Goal: Information Seeking & Learning: Learn about a topic

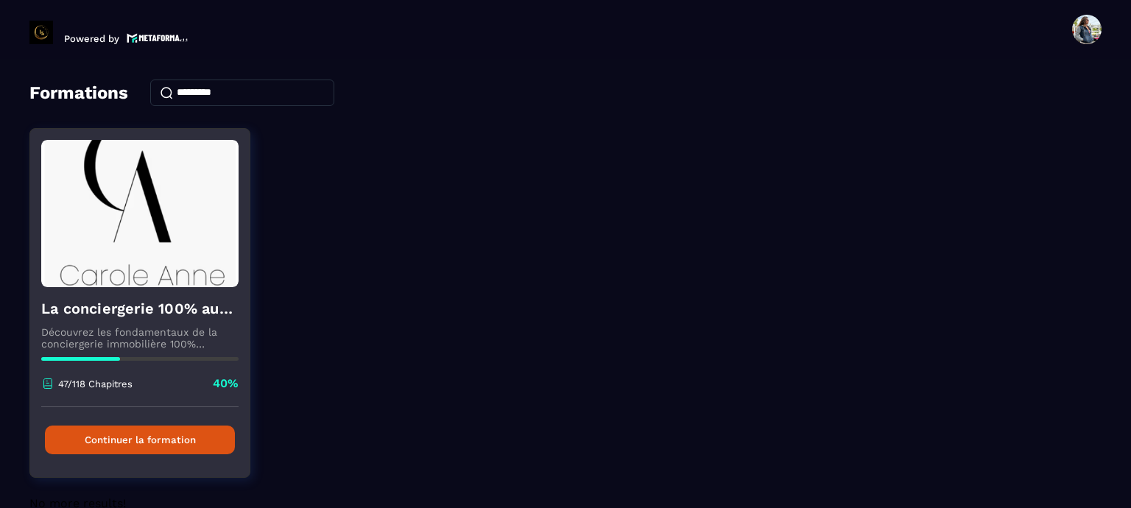
scroll to position [74, 0]
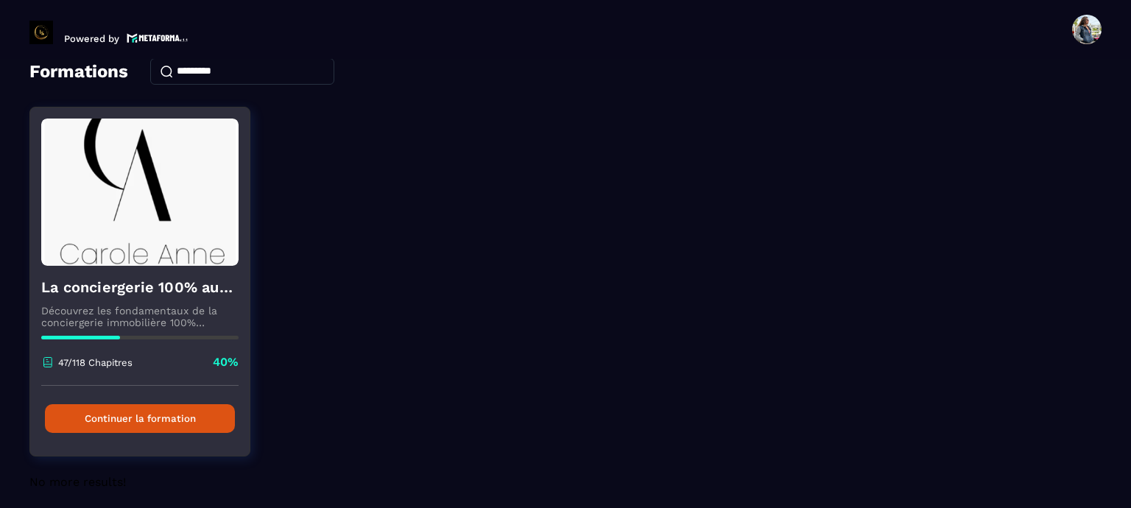
click at [127, 409] on button "Continuer la formation" at bounding box center [140, 418] width 190 height 29
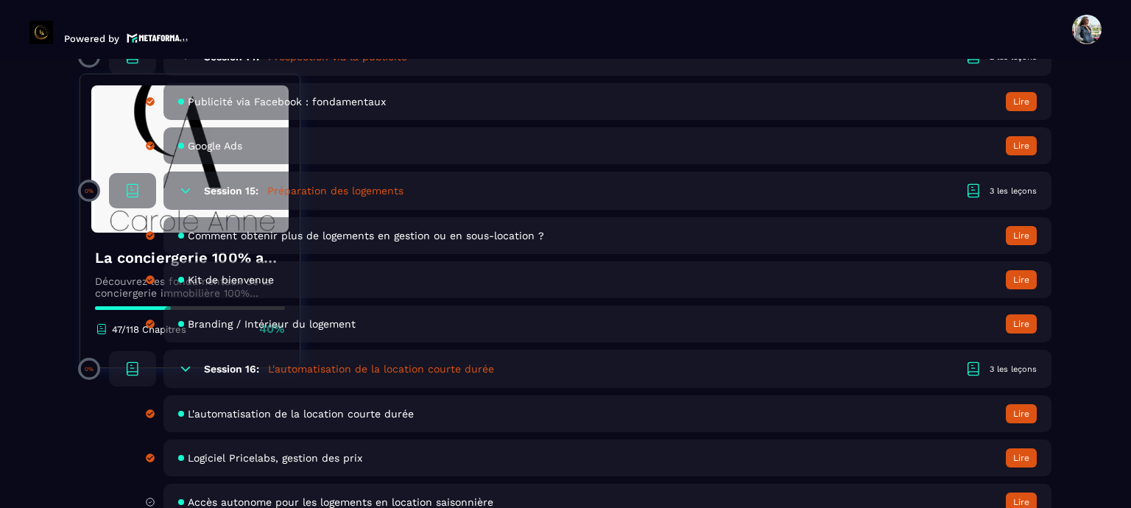
scroll to position [2945, 0]
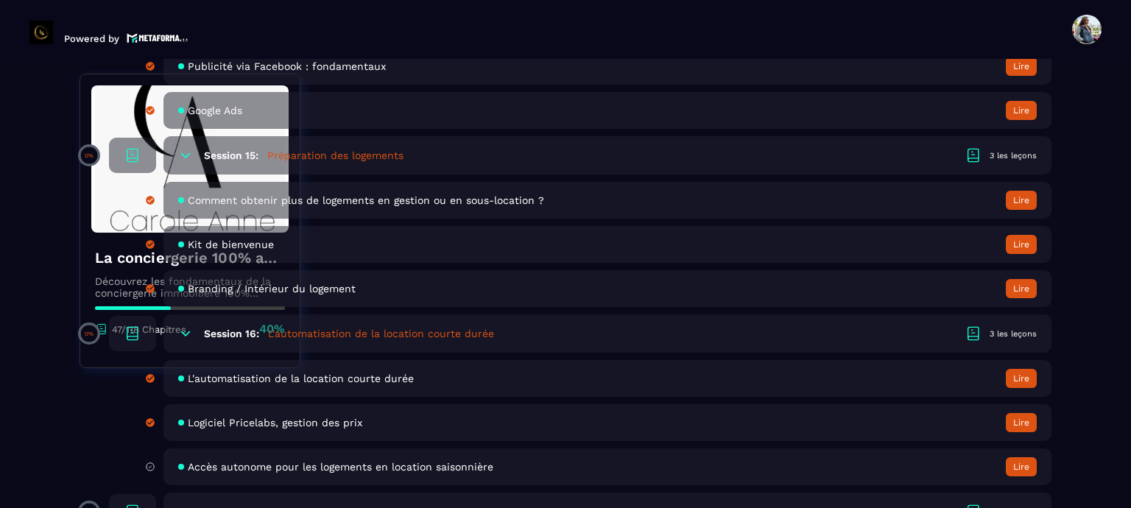
click at [337, 429] on span "Logiciel Pricelabs, gestion des prix" at bounding box center [275, 423] width 175 height 12
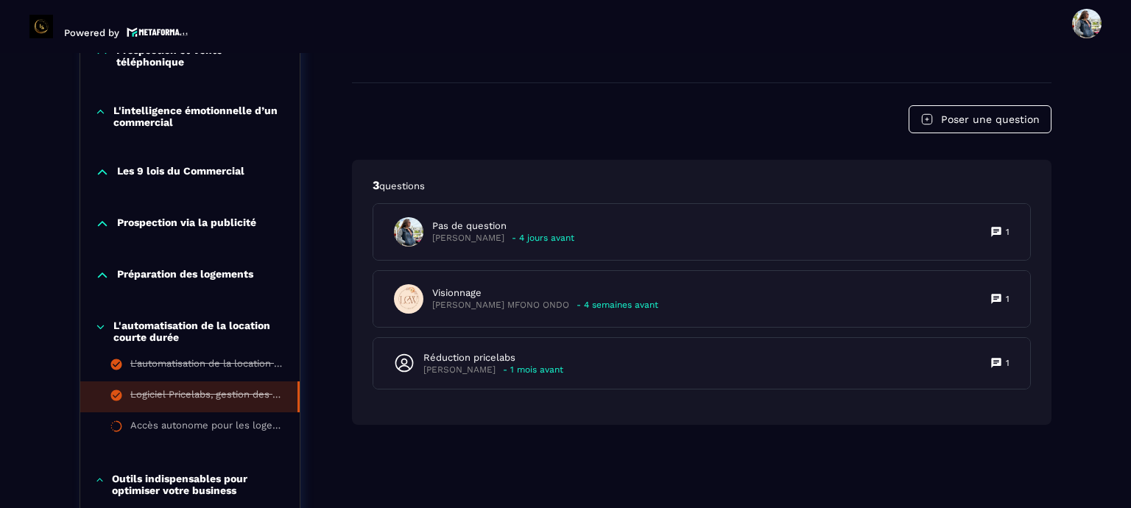
scroll to position [1110, 0]
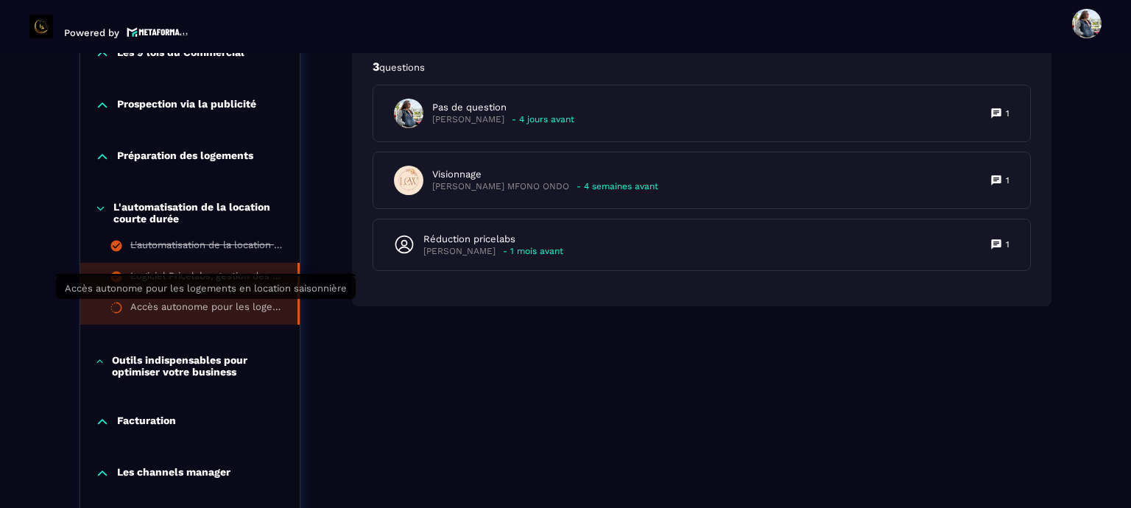
click at [191, 308] on div "Accès autonome pour les logements en location saisonnière" at bounding box center [206, 309] width 152 height 16
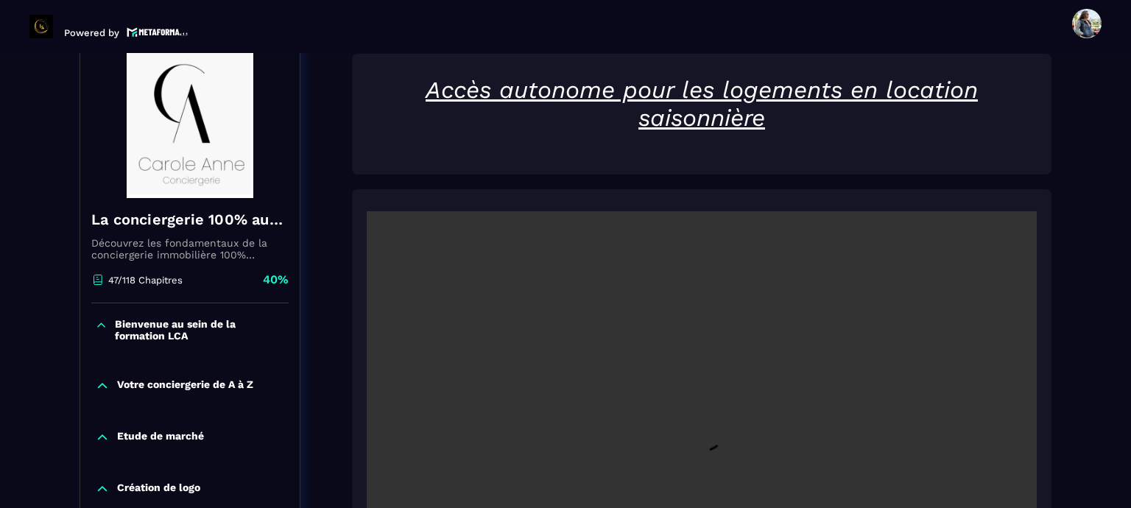
scroll to position [153, 0]
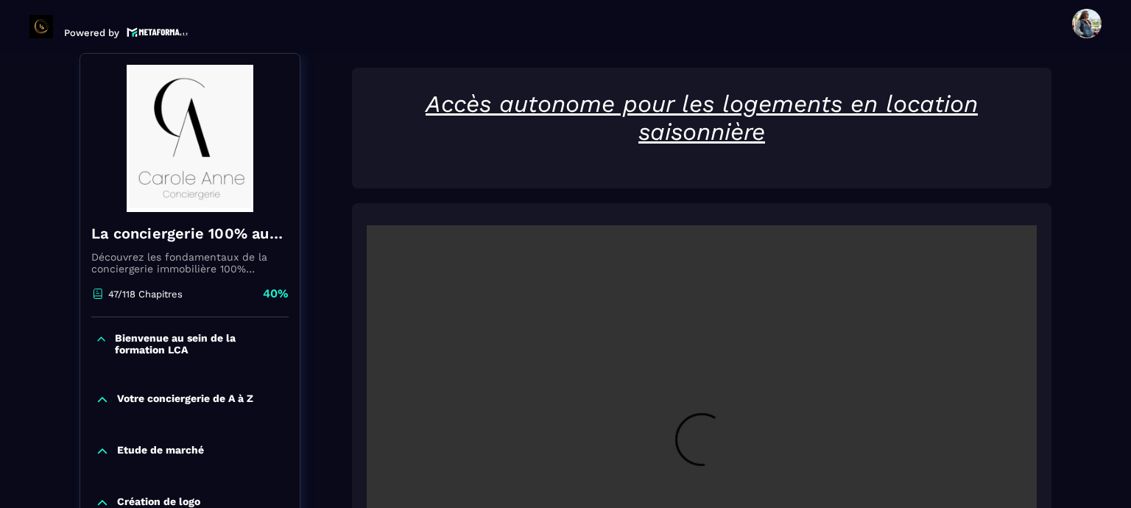
click at [857, 362] on video at bounding box center [702, 448] width 670 height 447
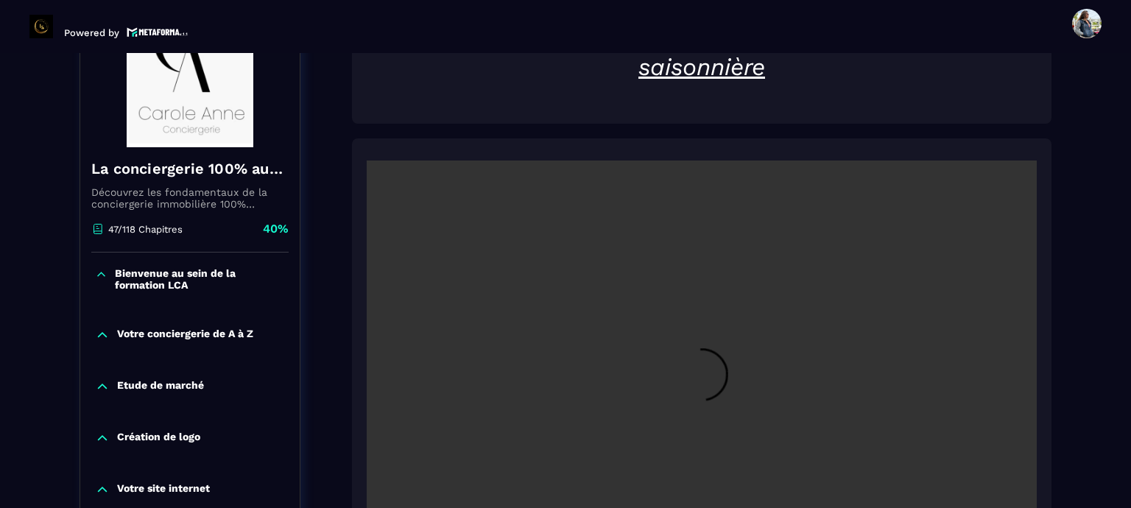
scroll to position [374, 0]
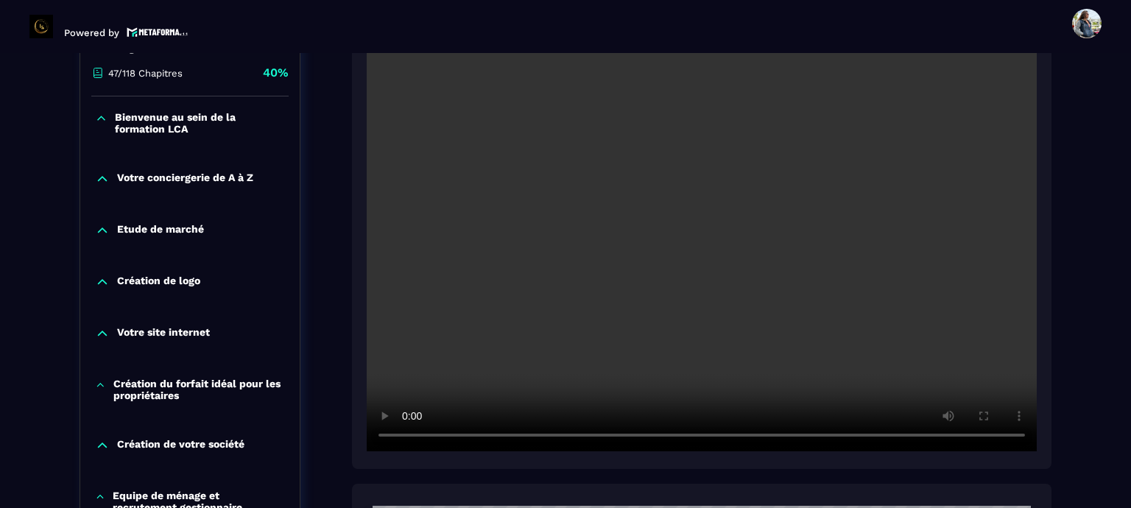
click at [778, 285] on video at bounding box center [702, 227] width 670 height 447
click at [679, 302] on video at bounding box center [702, 227] width 670 height 447
click at [647, 267] on video at bounding box center [702, 227] width 670 height 447
click at [598, 364] on video at bounding box center [702, 227] width 670 height 447
click at [610, 316] on video at bounding box center [702, 227] width 670 height 447
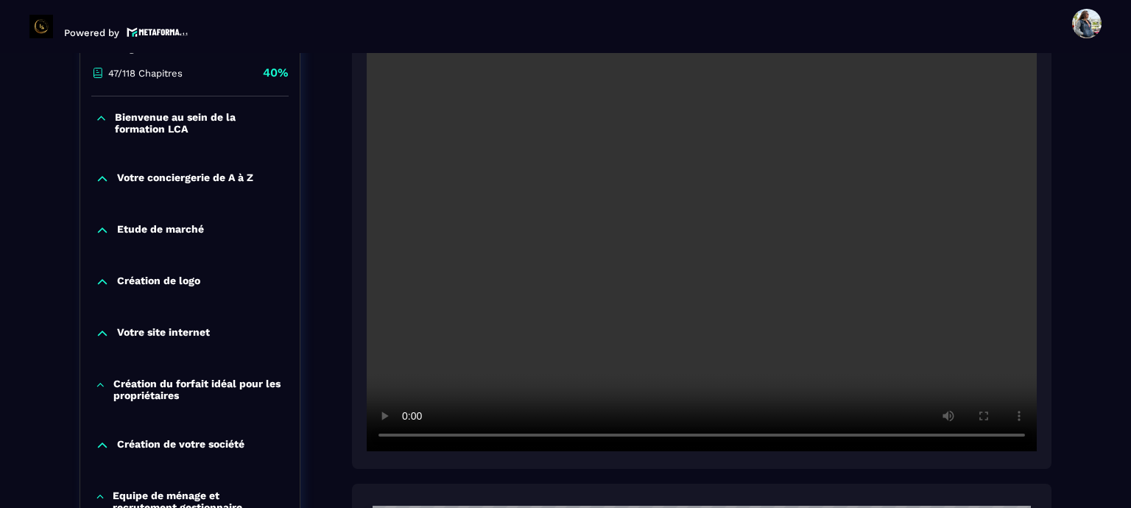
click at [610, 316] on video at bounding box center [702, 227] width 670 height 447
click at [644, 244] on video at bounding box center [702, 227] width 670 height 447
click at [666, 271] on video at bounding box center [702, 227] width 670 height 447
click at [672, 344] on video at bounding box center [702, 227] width 670 height 447
click at [732, 276] on video at bounding box center [702, 227] width 670 height 447
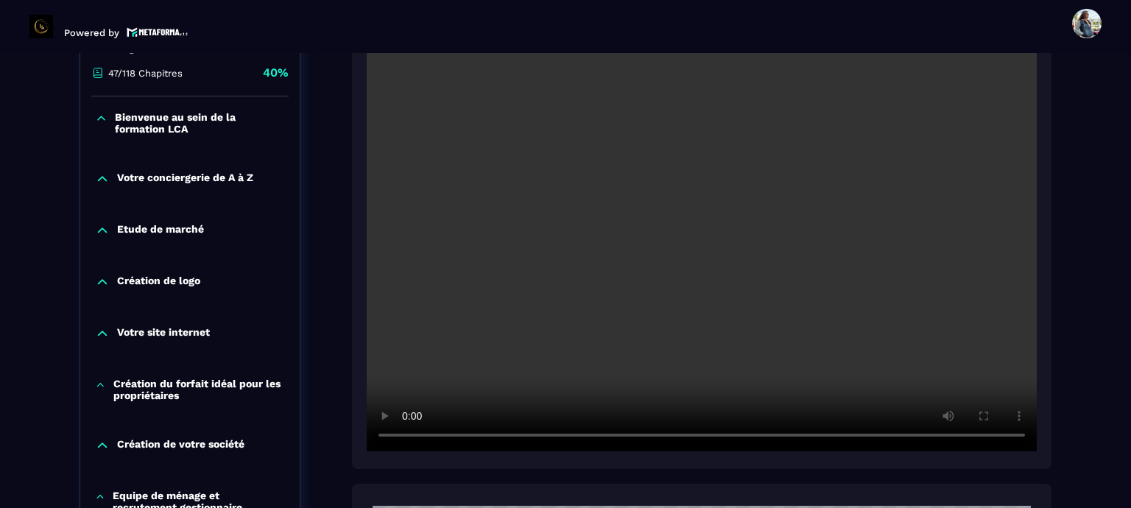
click at [683, 264] on video at bounding box center [702, 227] width 670 height 447
click at [660, 264] on video at bounding box center [702, 227] width 670 height 447
click at [661, 266] on video at bounding box center [702, 227] width 670 height 447
click at [813, 225] on video at bounding box center [702, 227] width 670 height 447
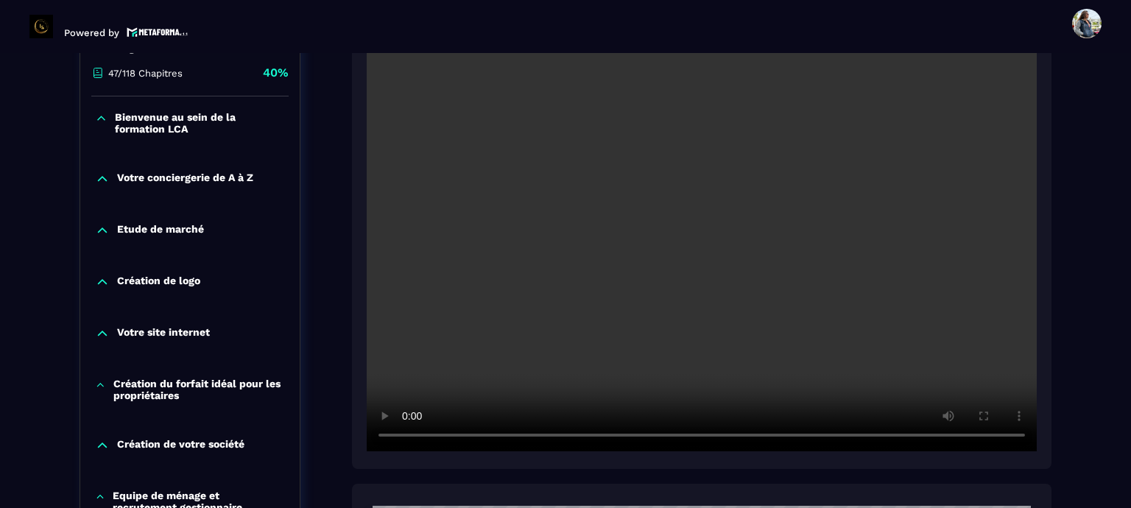
click at [719, 218] on video at bounding box center [702, 227] width 670 height 447
click at [680, 197] on video at bounding box center [702, 227] width 670 height 447
click at [687, 283] on video at bounding box center [702, 227] width 670 height 447
click at [644, 181] on video at bounding box center [702, 227] width 670 height 447
click at [710, 319] on video at bounding box center [702, 227] width 670 height 447
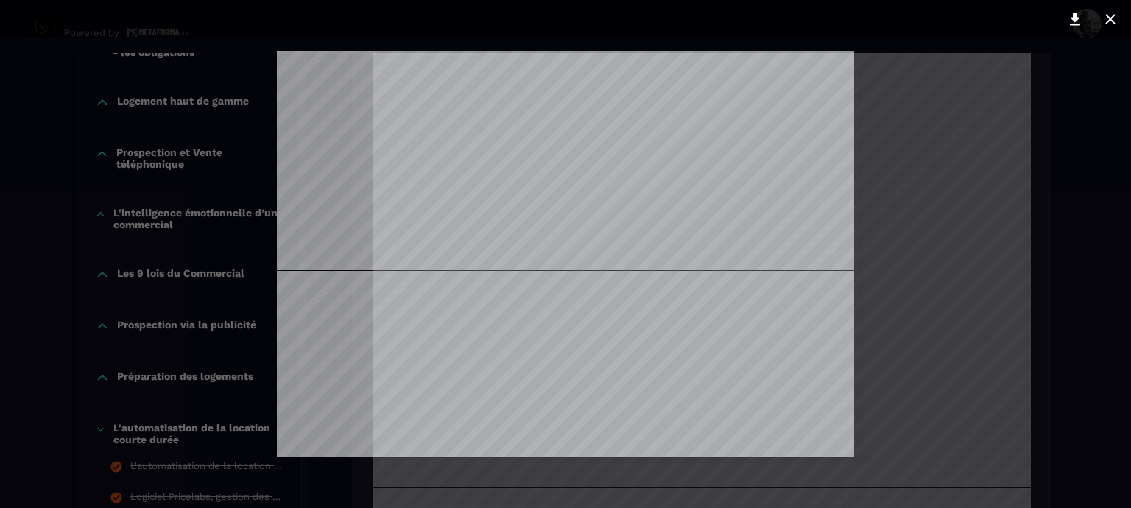
scroll to position [1178, 0]
click at [1080, 93] on div at bounding box center [565, 254] width 1131 height 508
click at [1107, 135] on div at bounding box center [565, 254] width 1131 height 508
click at [1102, 19] on icon at bounding box center [1111, 19] width 18 height 18
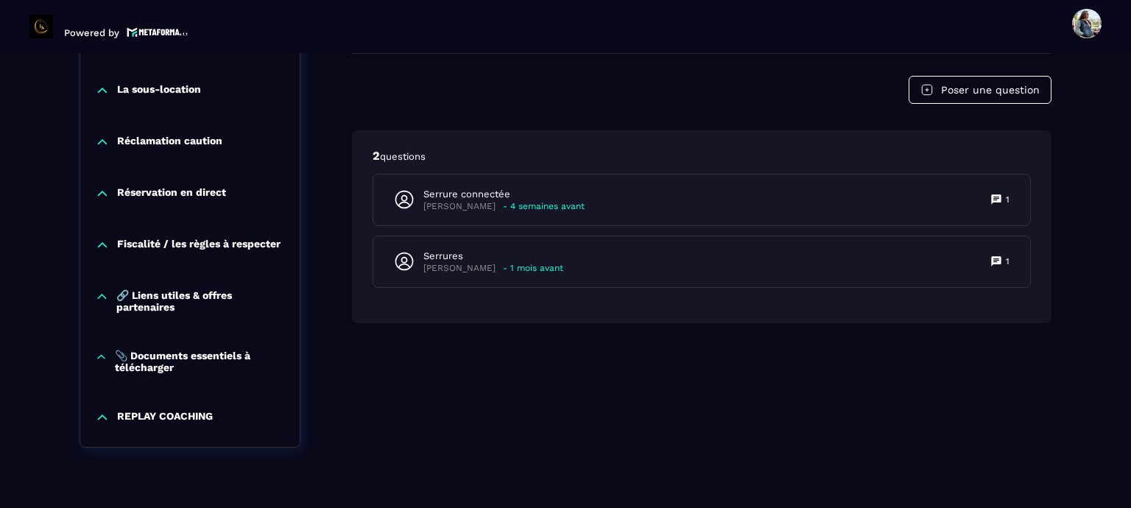
scroll to position [1552, 0]
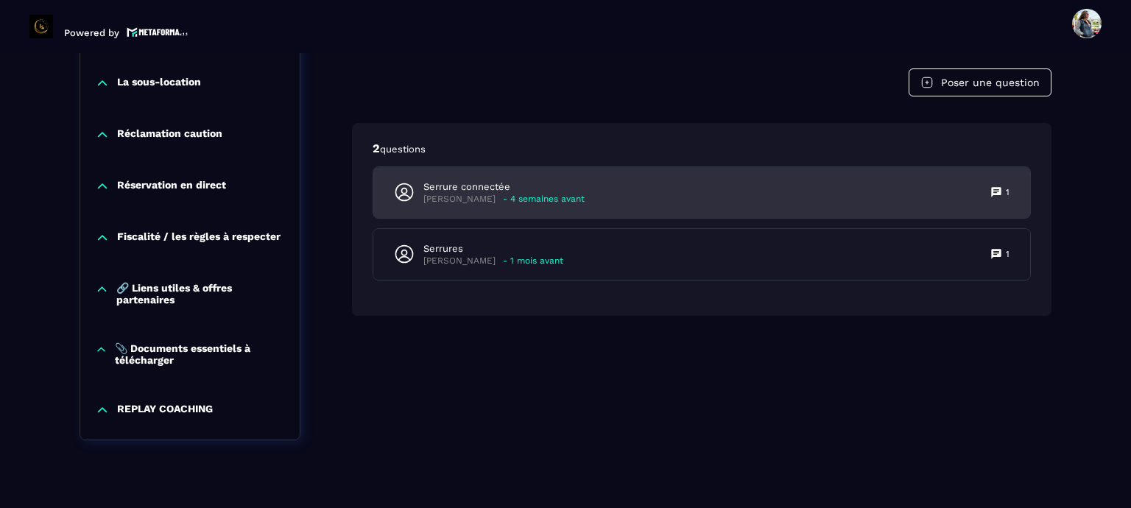
click at [526, 200] on p "- 4 semaines avant" at bounding box center [544, 199] width 82 height 11
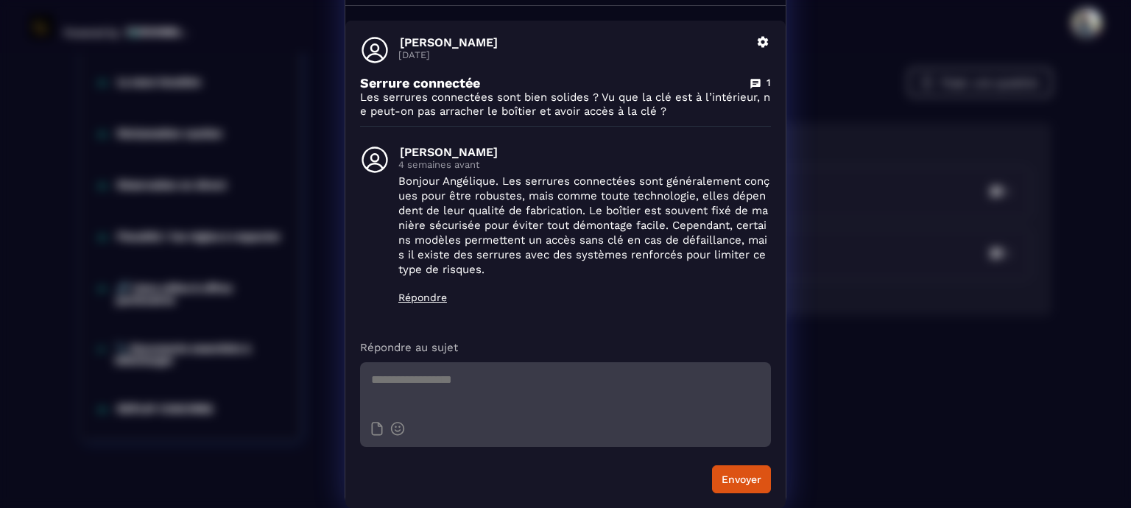
scroll to position [0, 0]
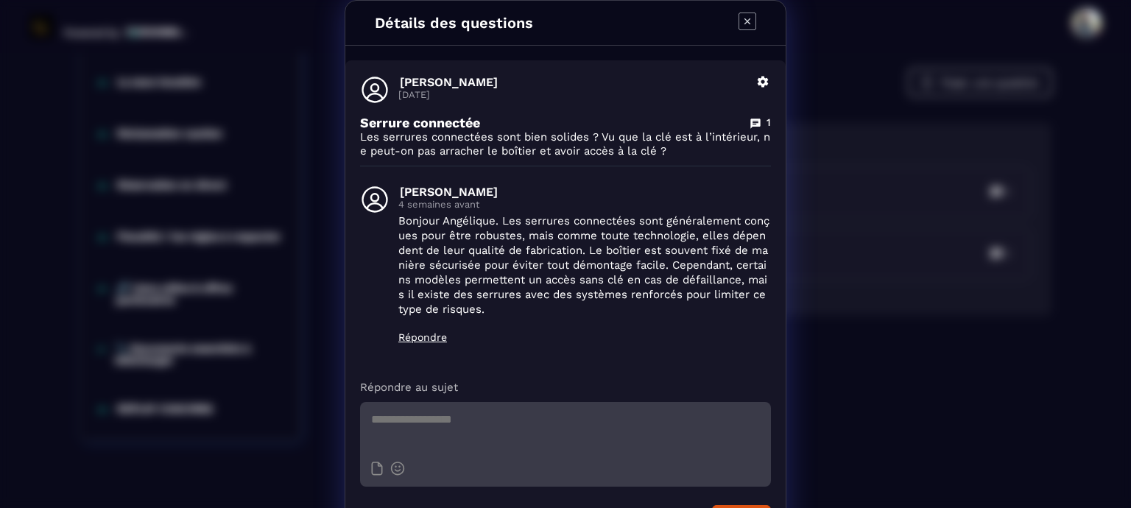
click at [746, 21] on icon "Modal window" at bounding box center [748, 22] width 18 height 18
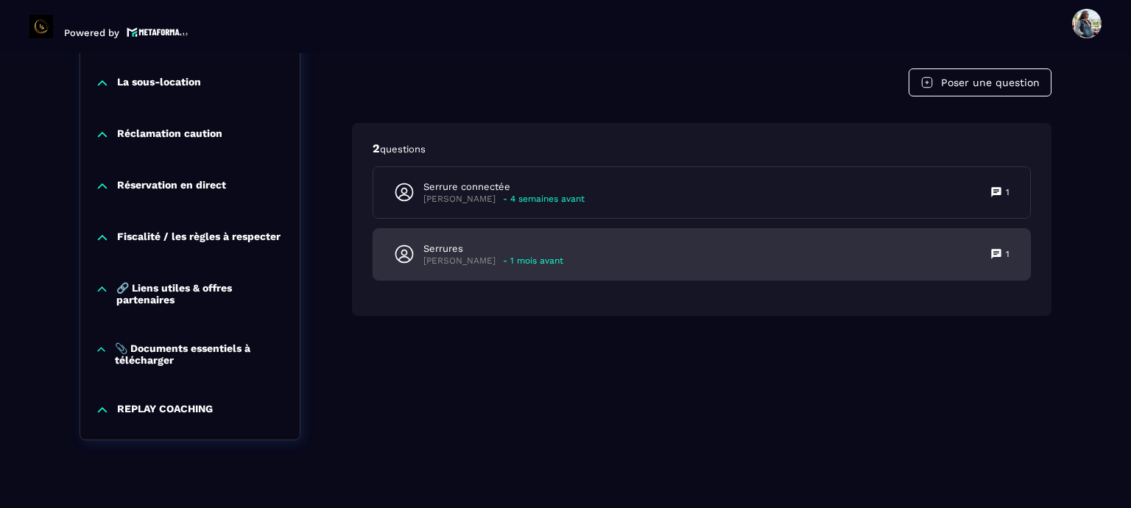
click at [479, 259] on p "[PERSON_NAME]" at bounding box center [459, 261] width 72 height 11
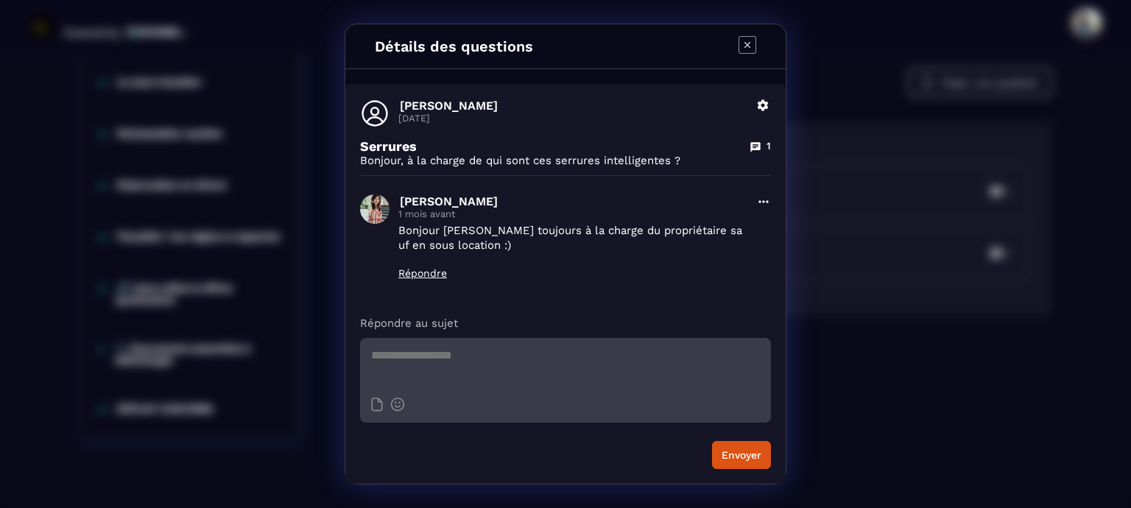
click at [440, 359] on textarea "Modal window" at bounding box center [565, 364] width 411 height 52
click at [436, 275] on p "Répondre" at bounding box center [572, 273] width 349 height 12
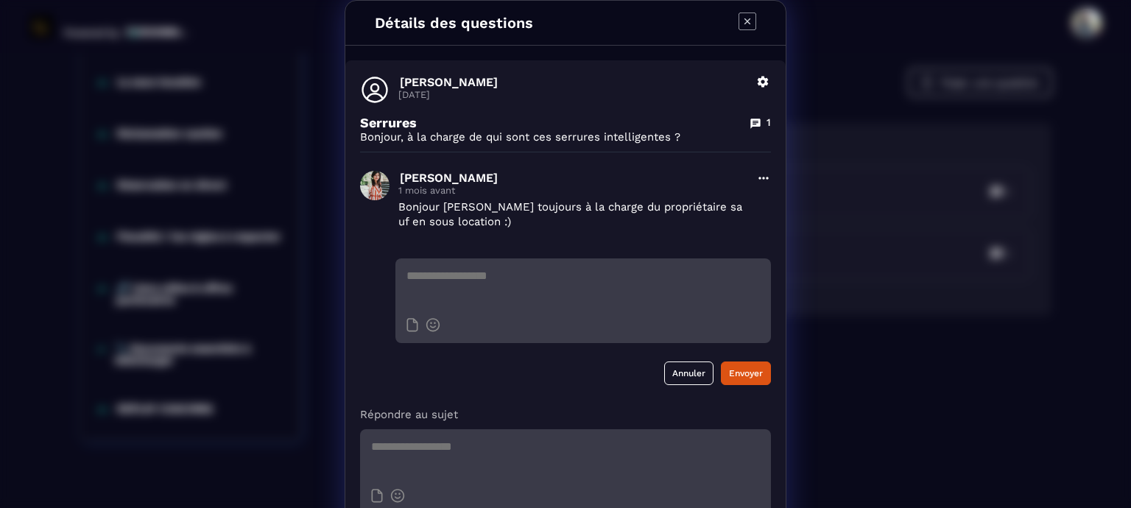
click at [436, 275] on textarea "Modal window" at bounding box center [583, 284] width 376 height 52
type textarea "*"
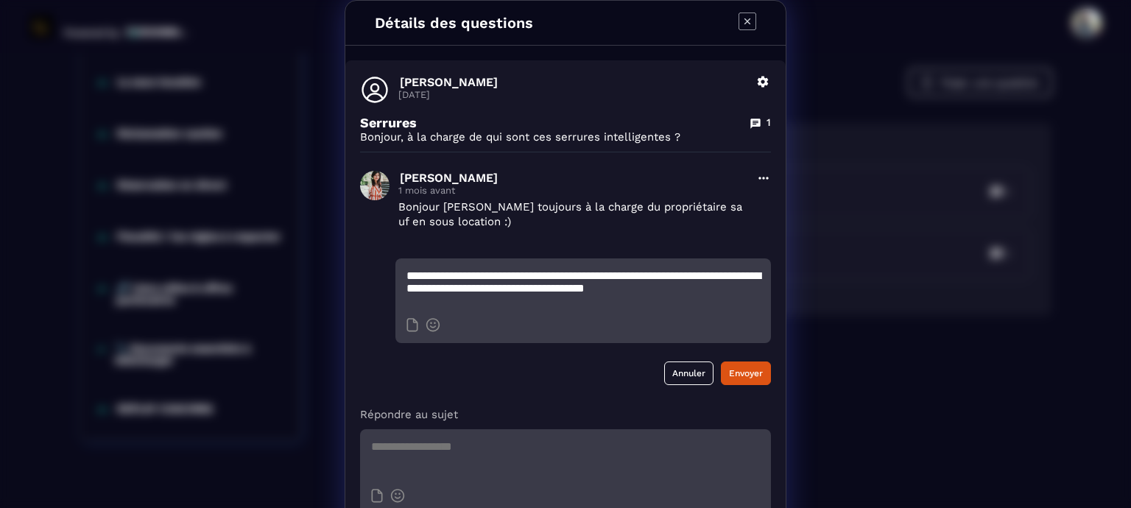
click at [711, 291] on textarea "**********" at bounding box center [583, 284] width 376 height 52
type textarea "**********"
click at [739, 369] on button "Envoyer" at bounding box center [746, 374] width 50 height 24
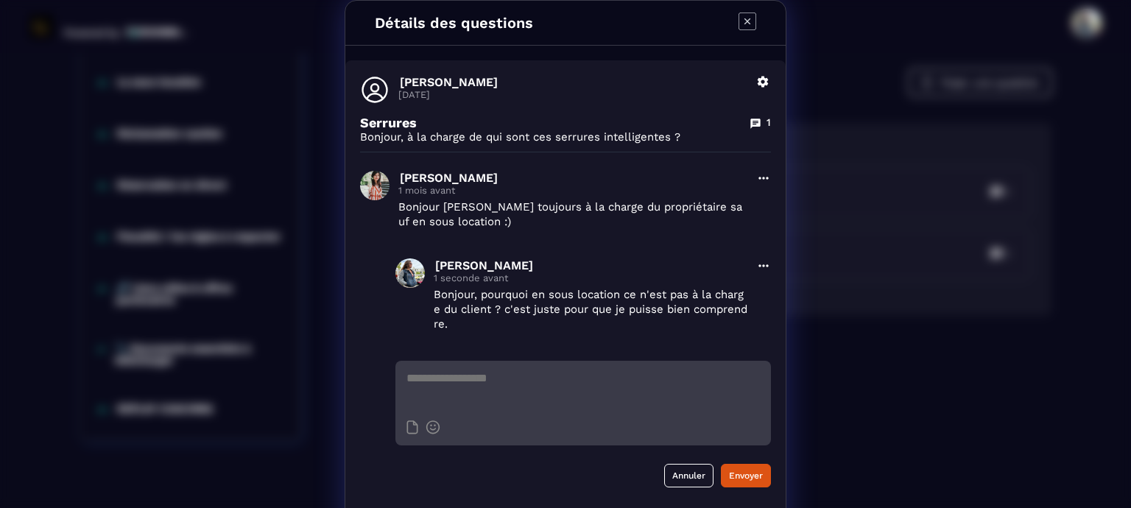
click at [744, 23] on icon "Modal window" at bounding box center [747, 21] width 6 height 6
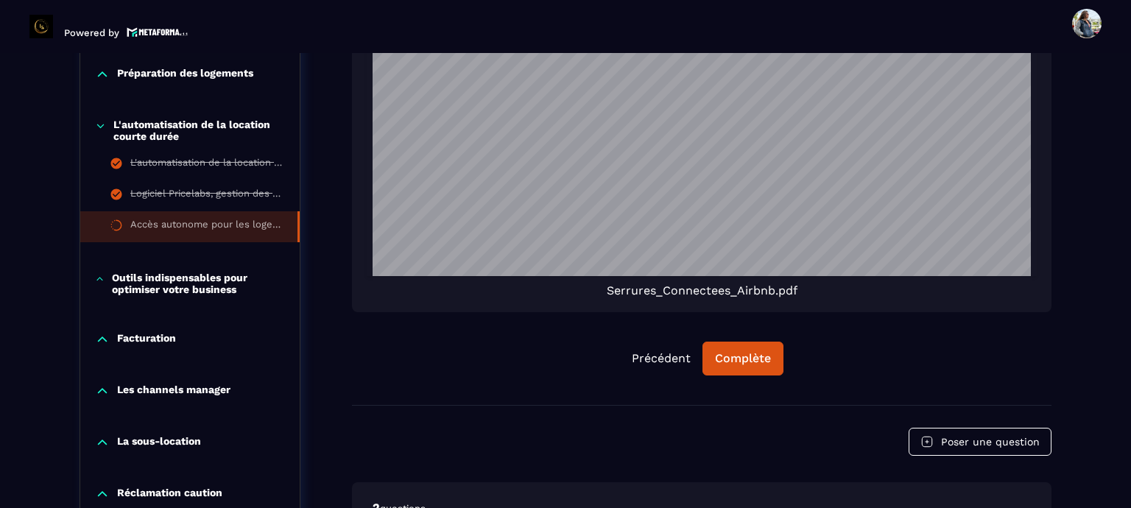
scroll to position [1184, 0]
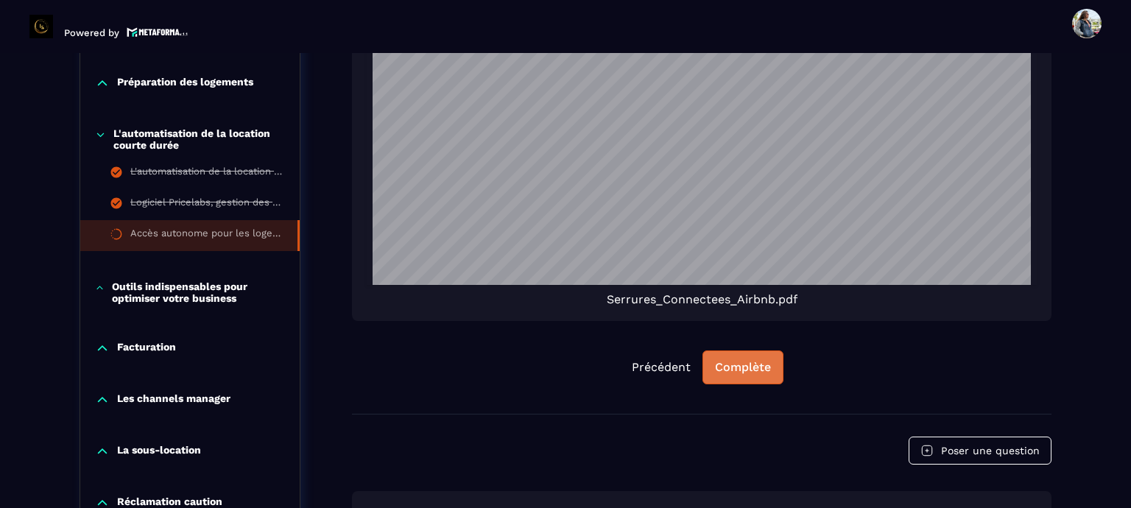
click at [729, 362] on div "Complète" at bounding box center [743, 367] width 56 height 15
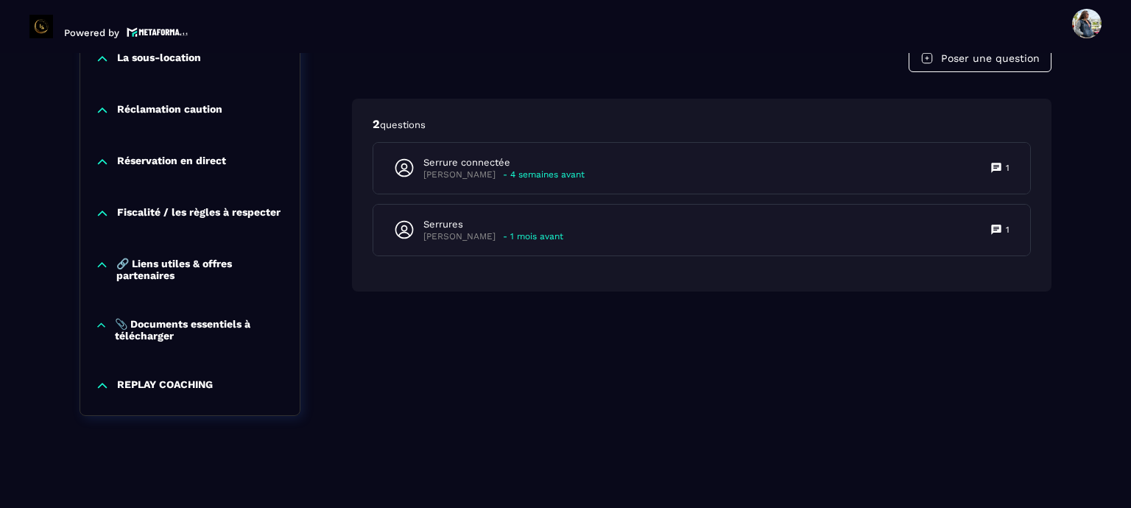
scroll to position [1358, 0]
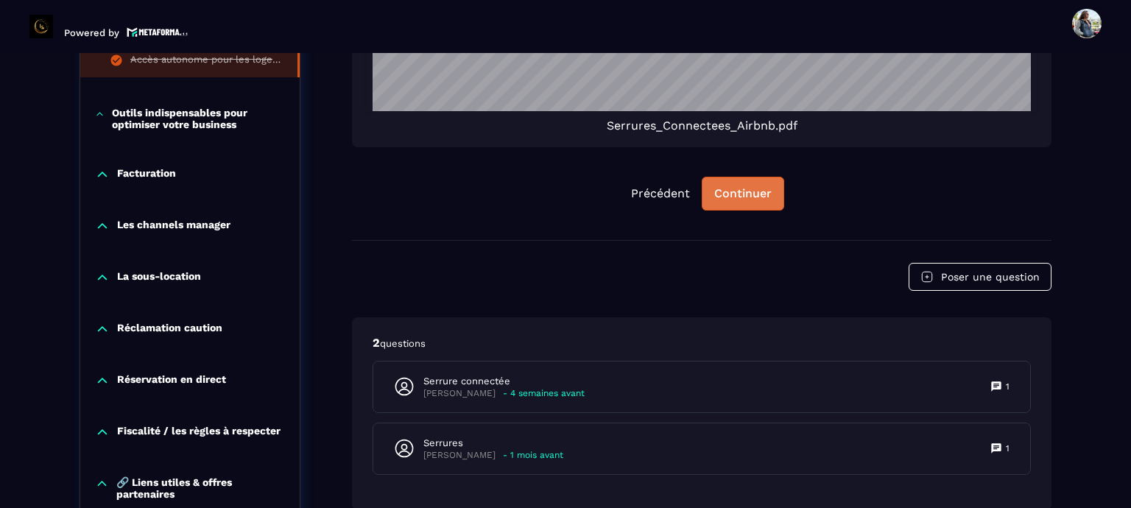
click at [730, 188] on div "Continuer" at bounding box center [742, 193] width 57 height 15
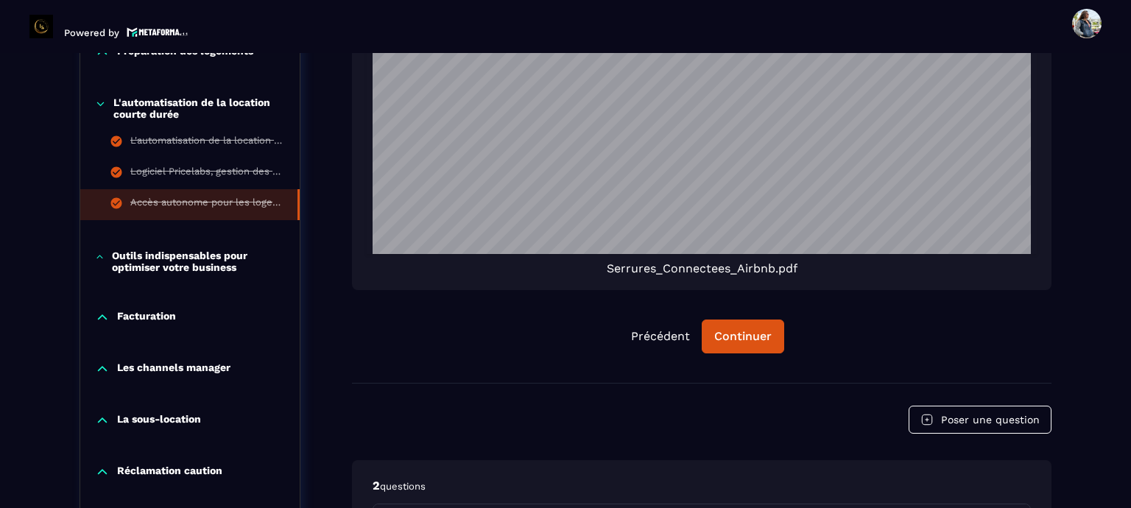
scroll to position [1178, 0]
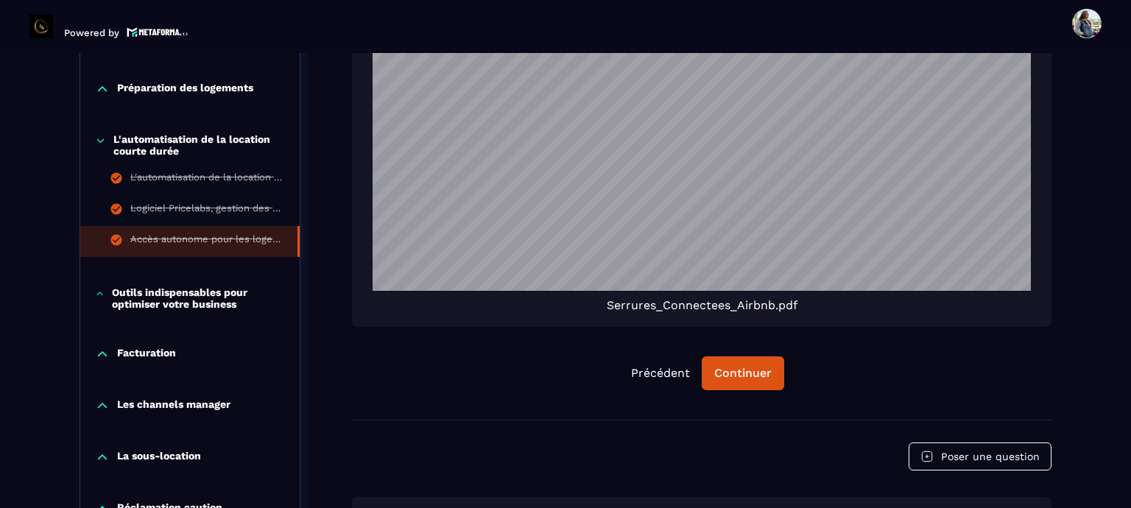
click at [166, 303] on p "Outils indispensables pour optimiser votre business" at bounding box center [198, 298] width 173 height 24
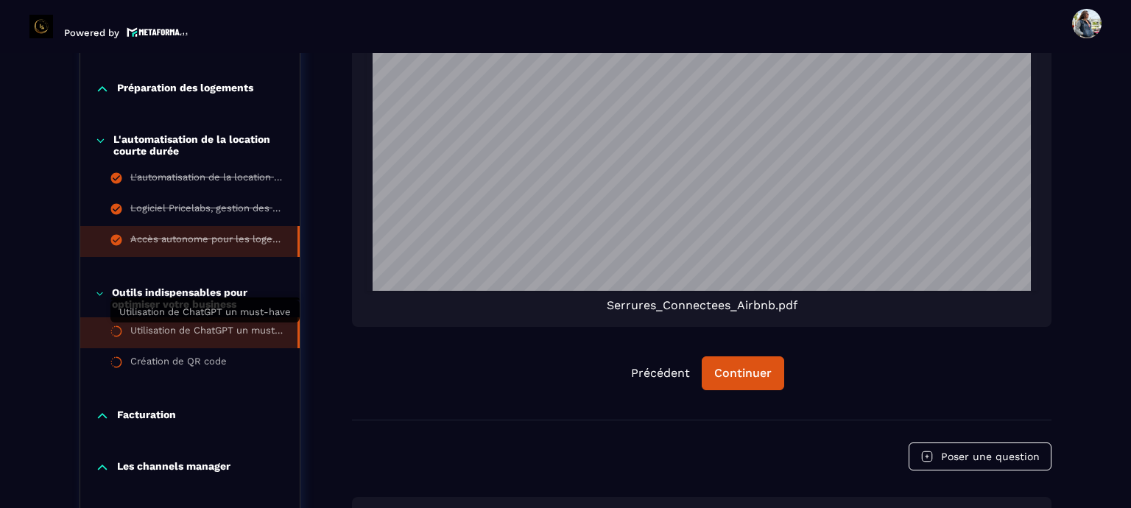
click at [164, 331] on div "Utilisation de ChatGPT un must-have" at bounding box center [206, 333] width 152 height 16
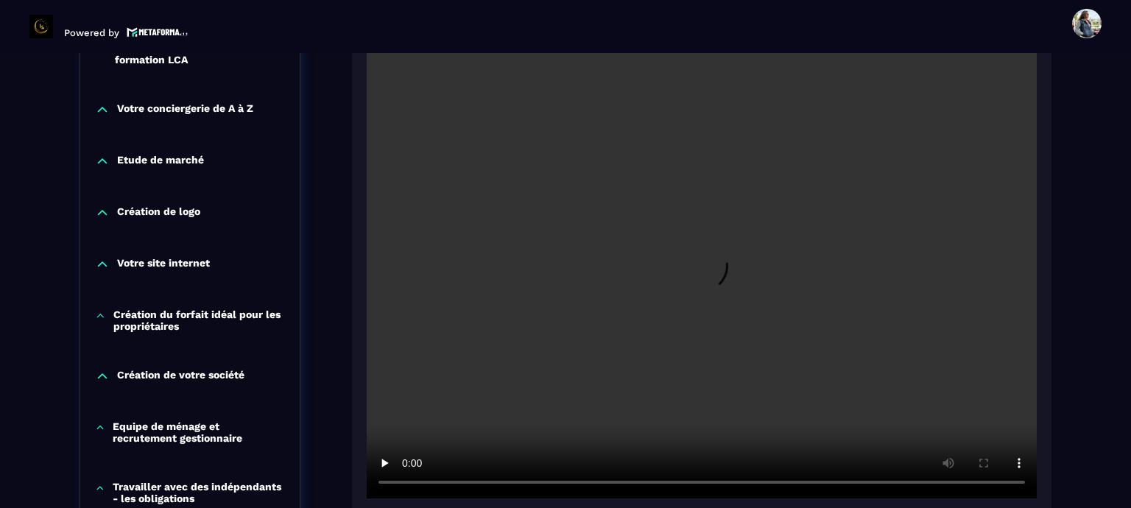
scroll to position [374, 0]
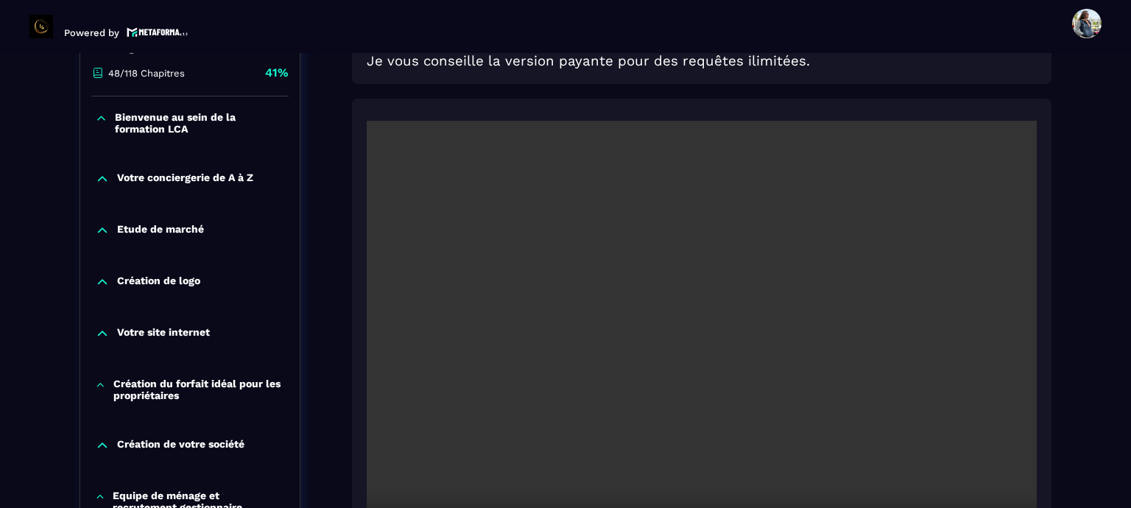
click at [681, 294] on video at bounding box center [702, 344] width 670 height 447
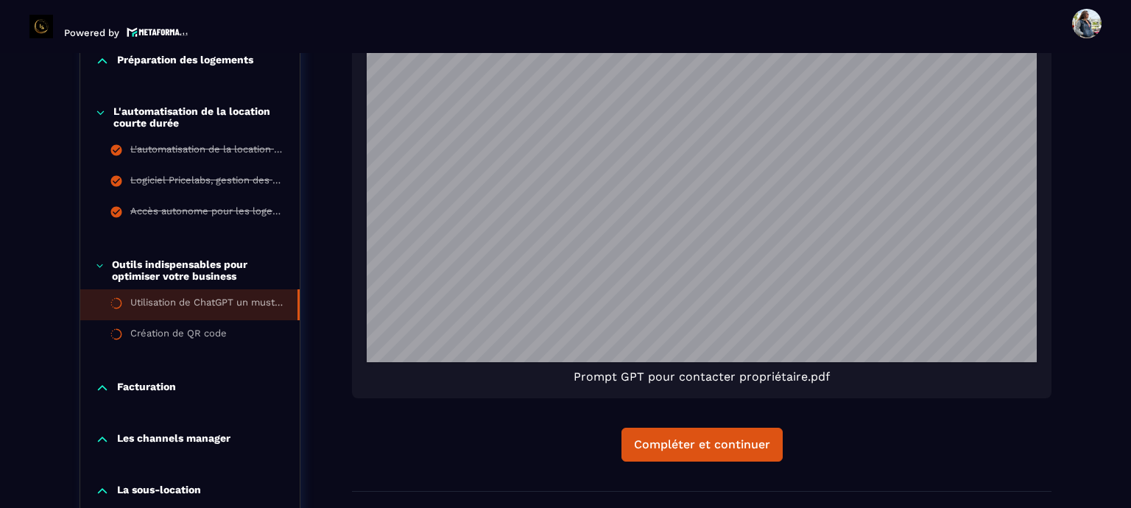
scroll to position [1405, 0]
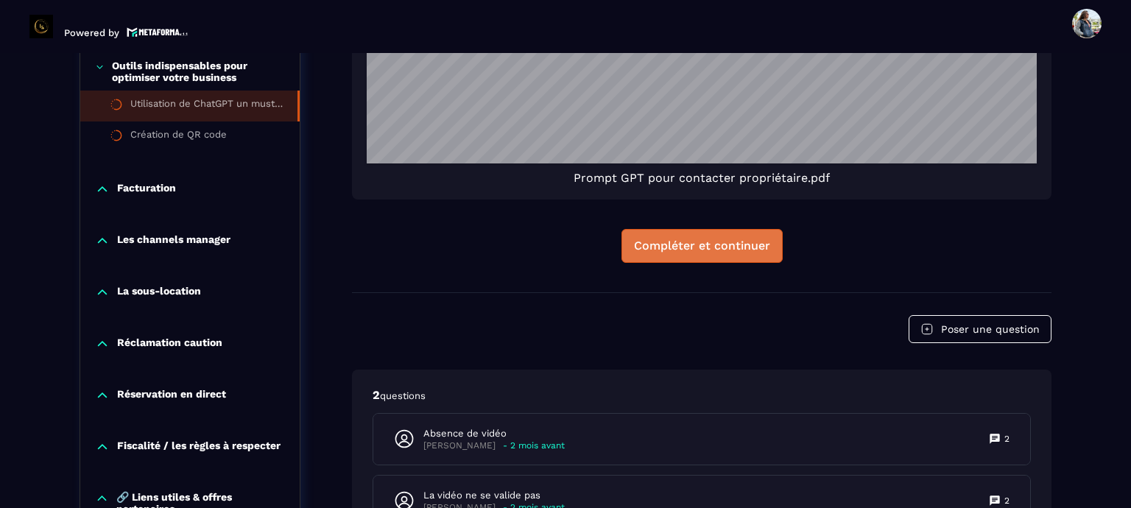
click at [767, 256] on button "Compléter et continuer" at bounding box center [701, 246] width 161 height 34
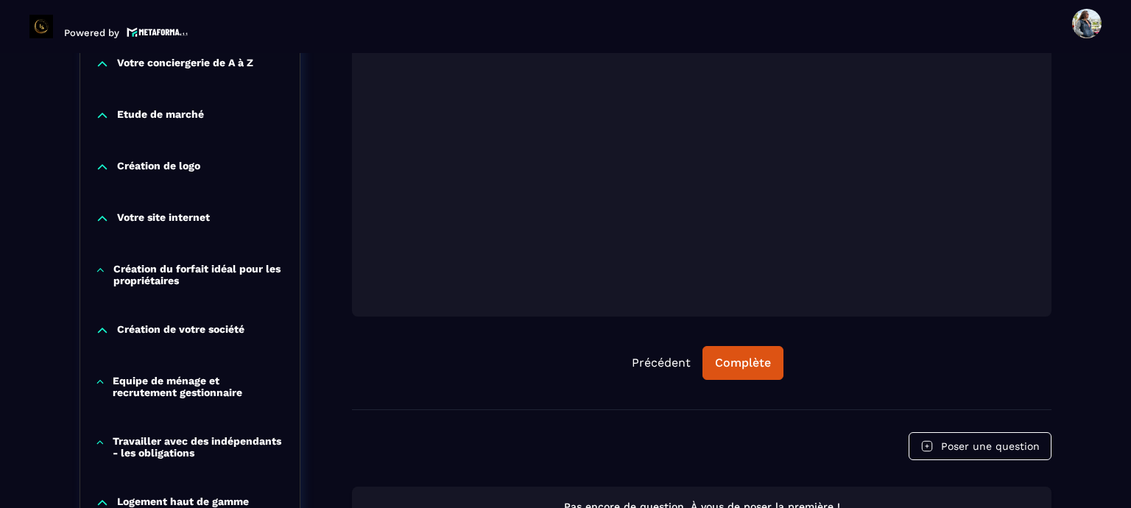
scroll to position [442, 0]
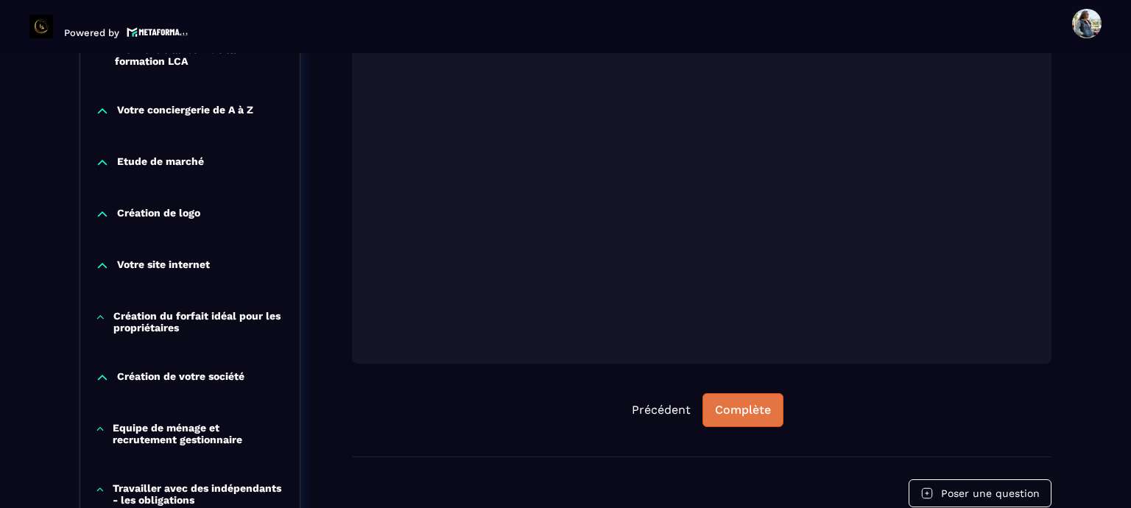
click at [744, 412] on div "Complète" at bounding box center [743, 410] width 56 height 15
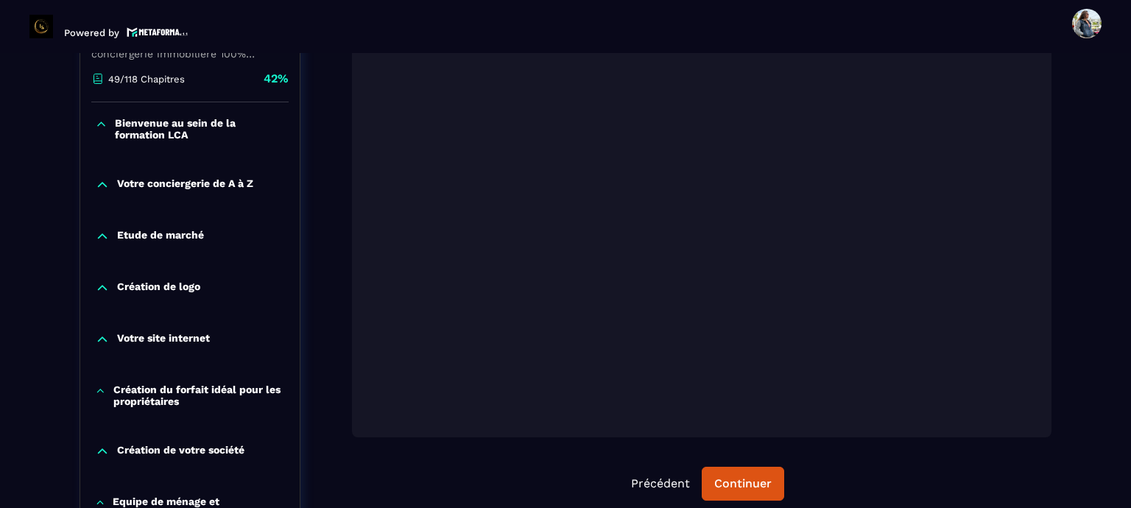
scroll to position [589, 0]
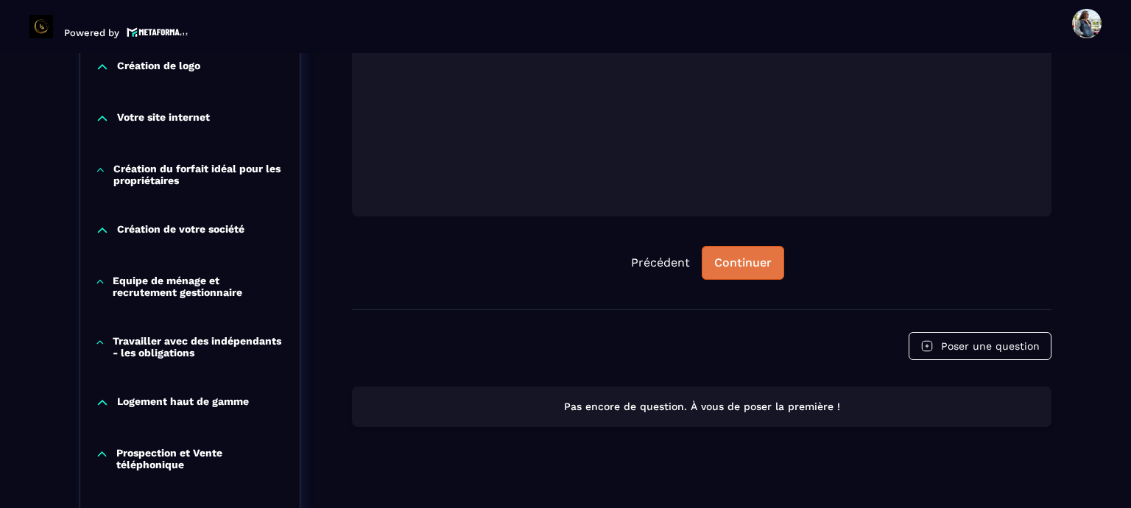
click at [742, 275] on button "Continuer" at bounding box center [743, 263] width 82 height 34
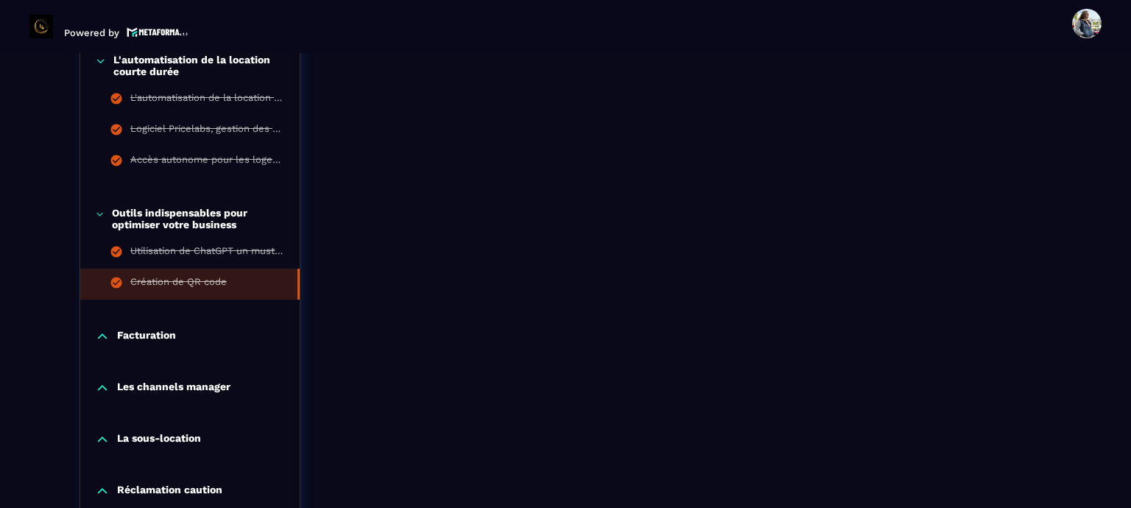
scroll to position [1399, 0]
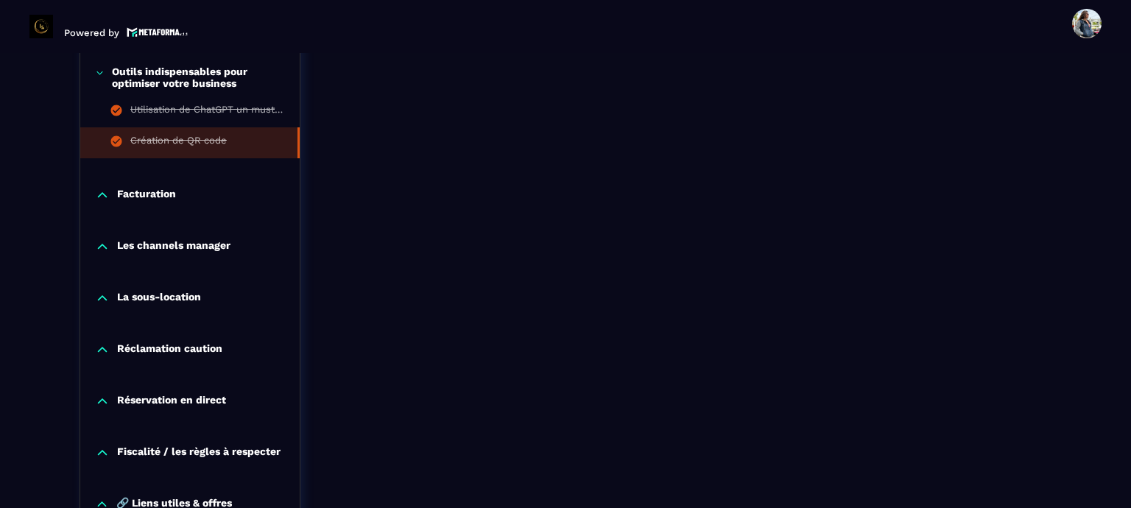
click at [162, 191] on p "Facturation" at bounding box center [146, 195] width 59 height 15
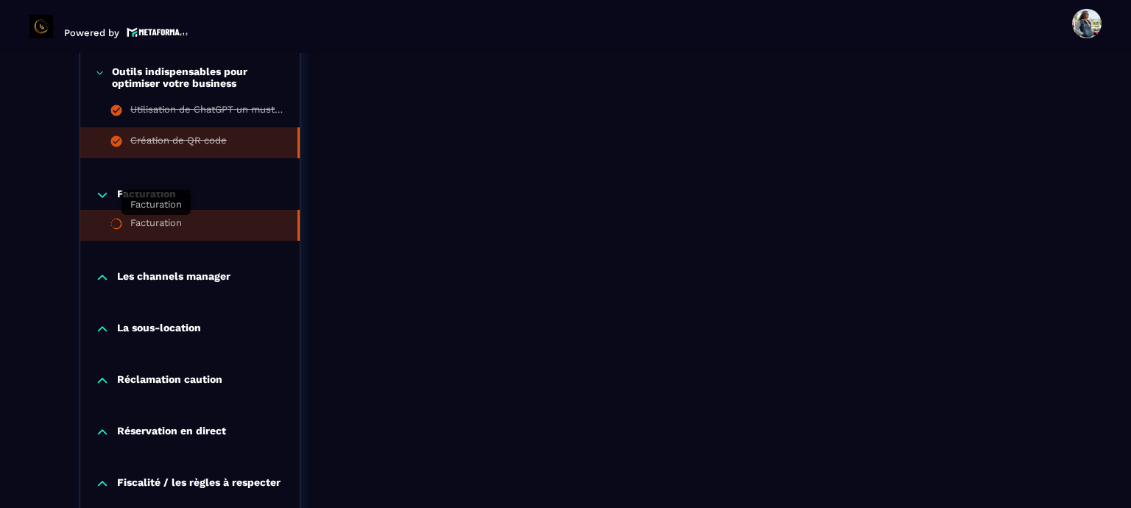
click at [165, 223] on div "Facturation" at bounding box center [156, 225] width 52 height 16
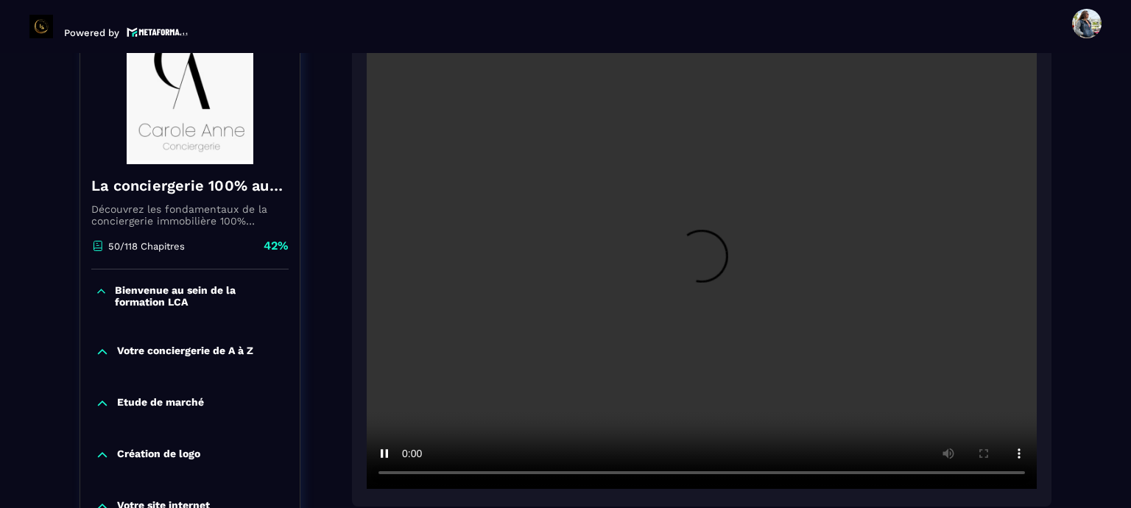
scroll to position [227, 0]
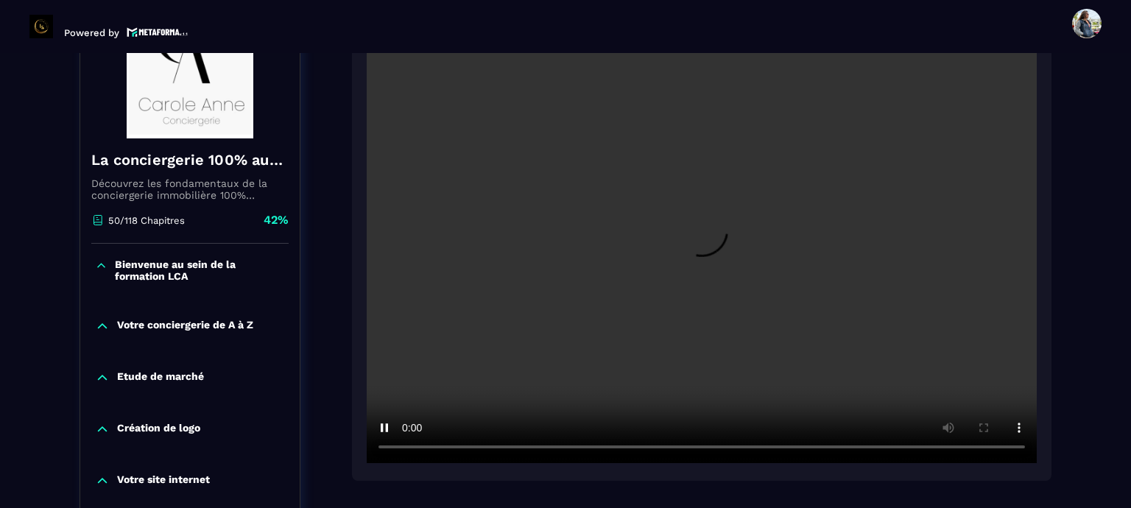
click at [933, 239] on video at bounding box center [702, 239] width 670 height 447
click at [771, 339] on video at bounding box center [702, 239] width 670 height 447
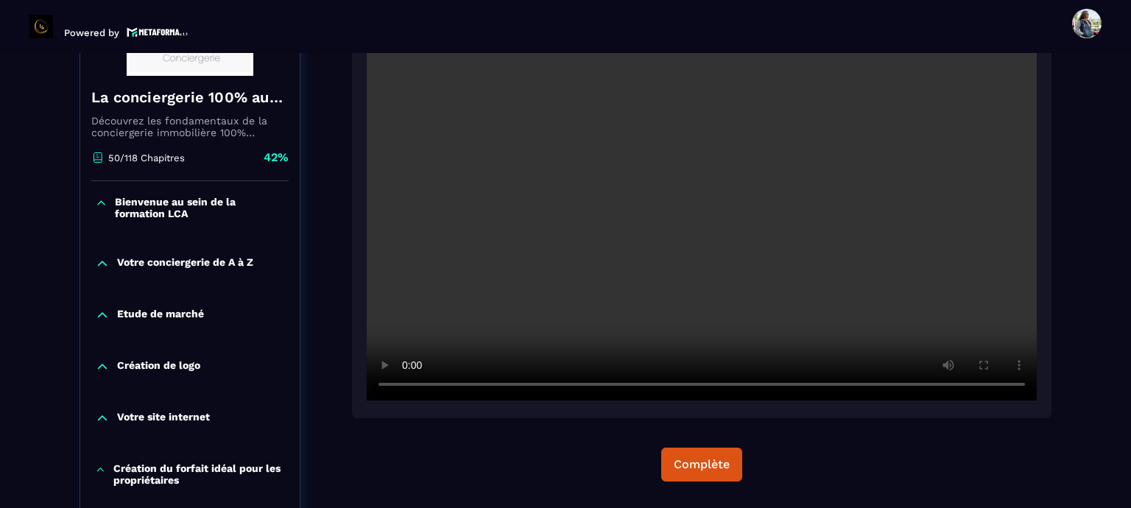
scroll to position [295, 0]
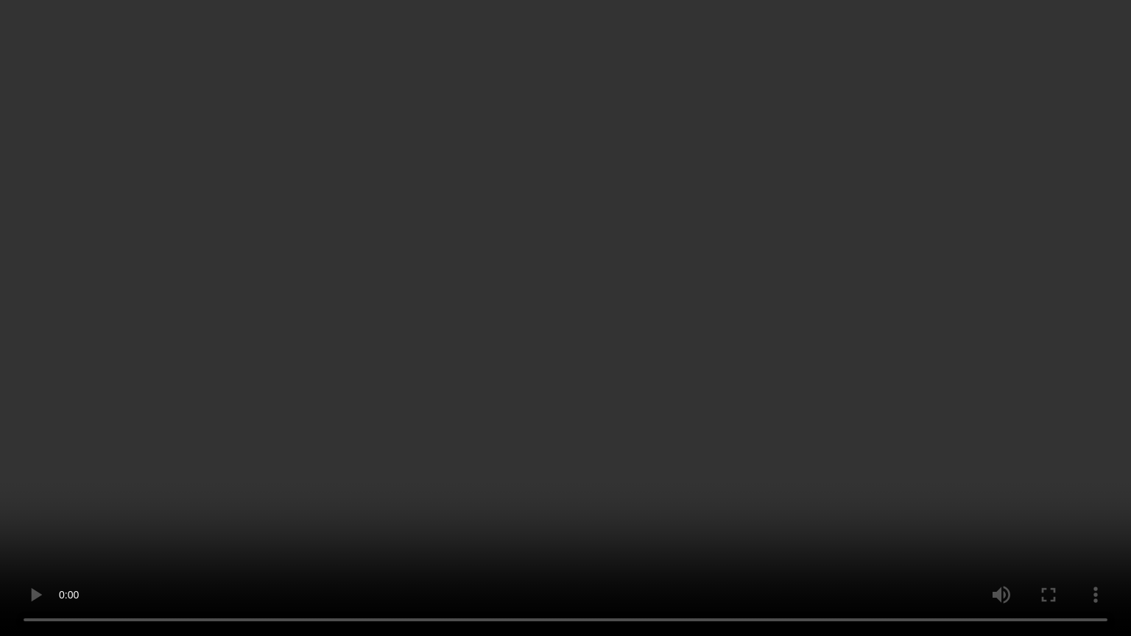
click at [430, 507] on video at bounding box center [565, 318] width 1131 height 636
click at [651, 351] on video at bounding box center [565, 318] width 1131 height 636
click at [736, 457] on video at bounding box center [565, 318] width 1131 height 636
click at [487, 474] on video at bounding box center [565, 318] width 1131 height 636
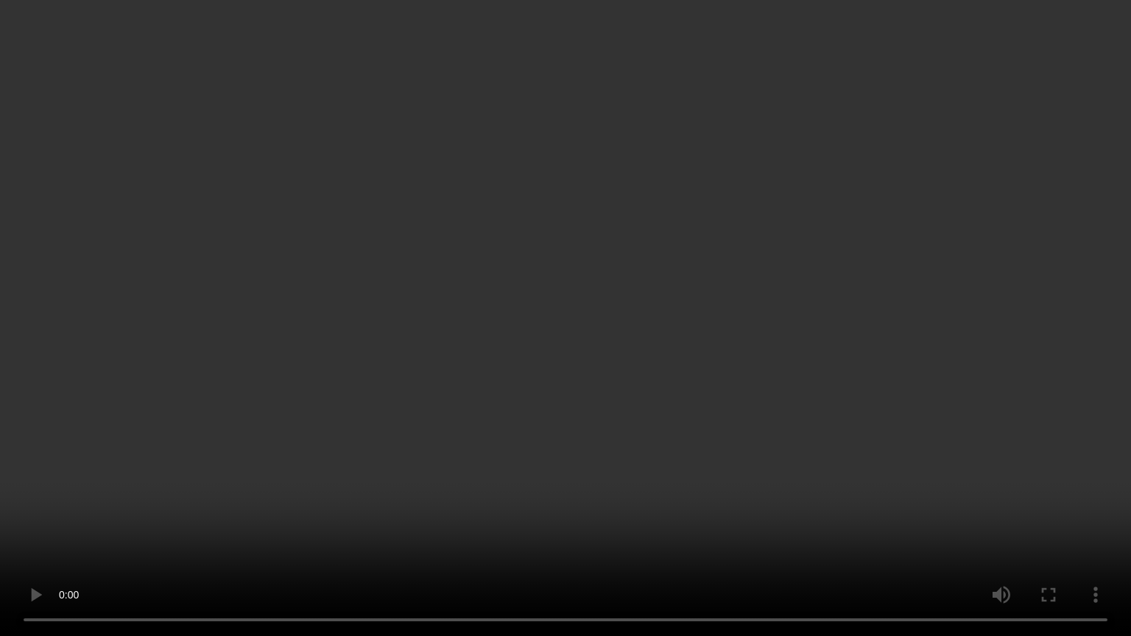
click at [717, 473] on video at bounding box center [565, 318] width 1131 height 636
click at [599, 423] on video at bounding box center [565, 318] width 1131 height 636
drag, startPoint x: 549, startPoint y: 364, endPoint x: 550, endPoint y: 372, distance: 8.2
click at [550, 372] on video at bounding box center [565, 318] width 1131 height 636
click at [442, 372] on video at bounding box center [565, 318] width 1131 height 636
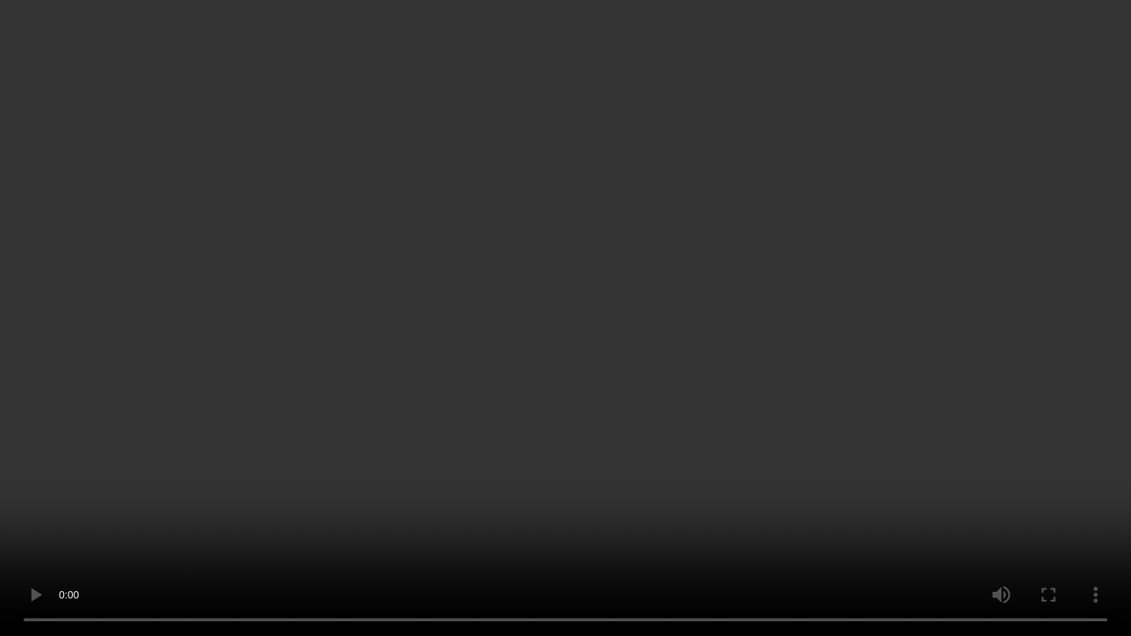
click at [512, 362] on video at bounding box center [565, 318] width 1131 height 636
click at [481, 316] on video at bounding box center [565, 318] width 1131 height 636
